Goal: Task Accomplishment & Management: Use online tool/utility

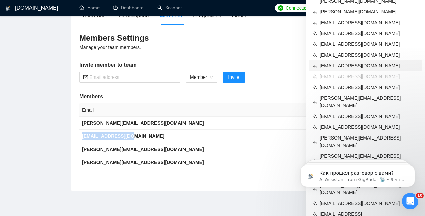
scroll to position [69, 0]
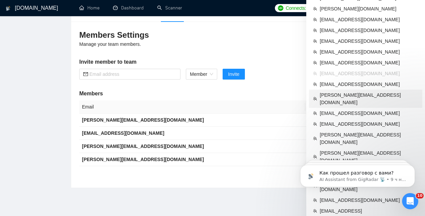
click at [357, 91] on span "[PERSON_NAME][EMAIL_ADDRESS][DOMAIN_NAME]" at bounding box center [369, 98] width 99 height 15
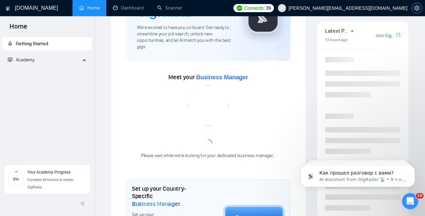
scroll to position [164, 0]
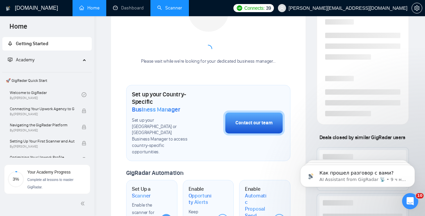
click at [171, 10] on link "Scanner" at bounding box center [169, 8] width 25 height 6
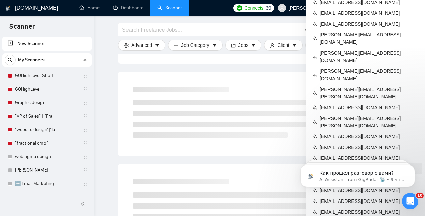
scroll to position [326, 0]
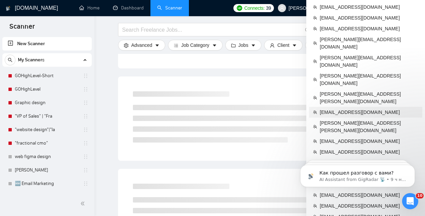
click at [348, 109] on span "[EMAIL_ADDRESS][DOMAIN_NAME]" at bounding box center [369, 112] width 99 height 7
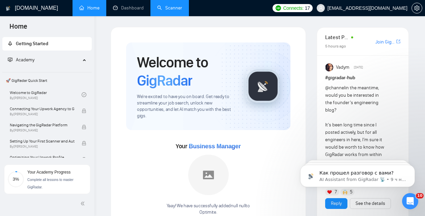
click at [170, 10] on link "Scanner" at bounding box center [169, 8] width 25 height 6
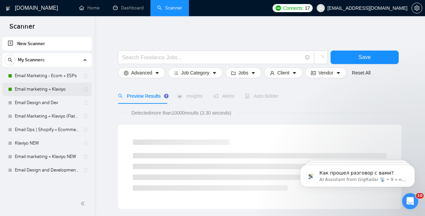
click at [37, 89] on link "Email marketing + Klaviyo" at bounding box center [47, 89] width 64 height 13
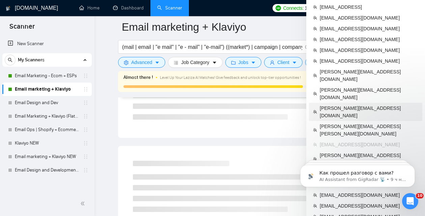
scroll to position [294, 0]
click at [349, 170] on span "[EMAIL_ADDRESS][DOMAIN_NAME]" at bounding box center [369, 173] width 99 height 7
